Goal: Entertainment & Leisure: Consume media (video, audio)

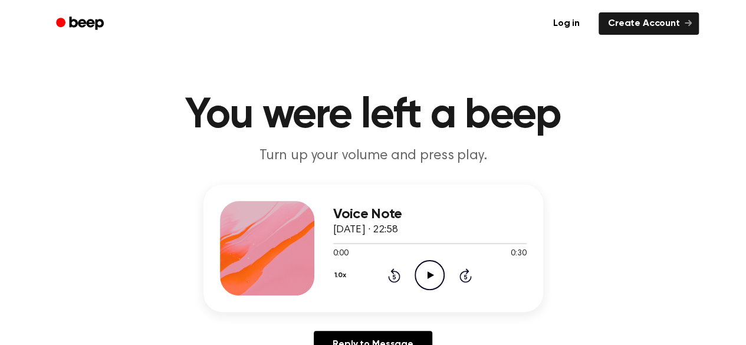
click at [439, 280] on icon "Play Audio" at bounding box center [430, 275] width 30 height 30
click at [426, 276] on icon "Play Audio" at bounding box center [430, 275] width 30 height 30
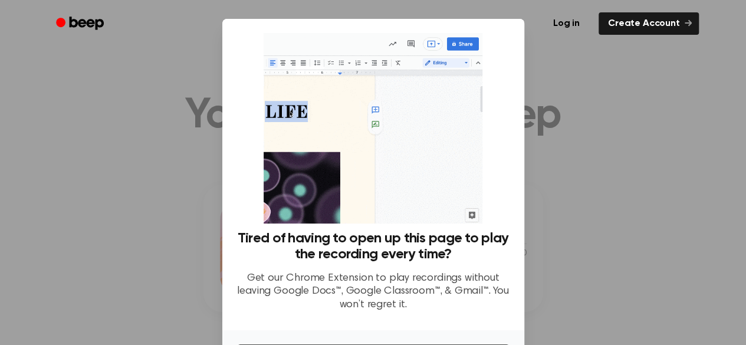
click at [556, 146] on div at bounding box center [373, 172] width 746 height 345
click at [18, 137] on div at bounding box center [373, 172] width 746 height 345
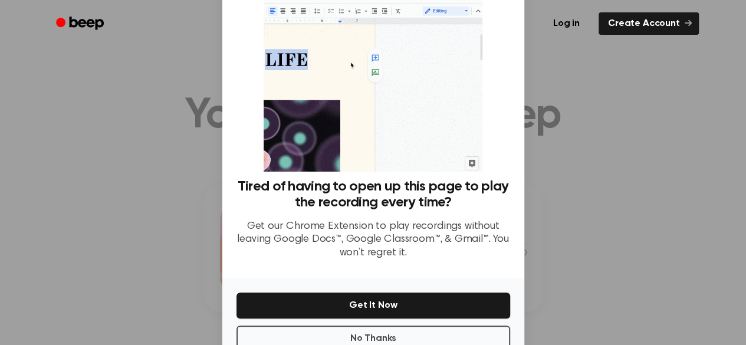
scroll to position [84, 0]
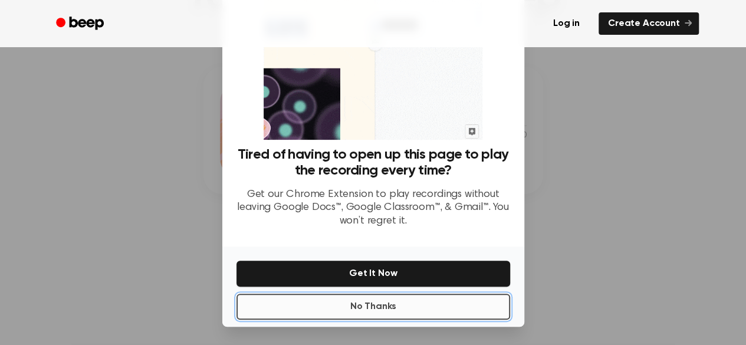
click at [362, 303] on button "No Thanks" at bounding box center [374, 307] width 274 height 26
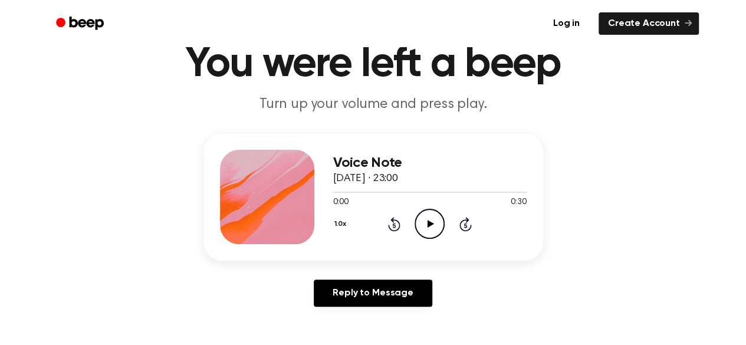
scroll to position [0, 0]
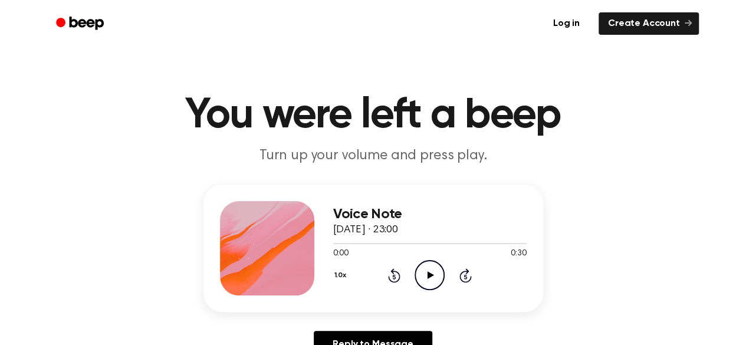
click at [434, 276] on icon "Play Audio" at bounding box center [430, 275] width 30 height 30
click at [426, 274] on icon "Play Audio" at bounding box center [430, 275] width 30 height 30
